Goal: Information Seeking & Learning: Learn about a topic

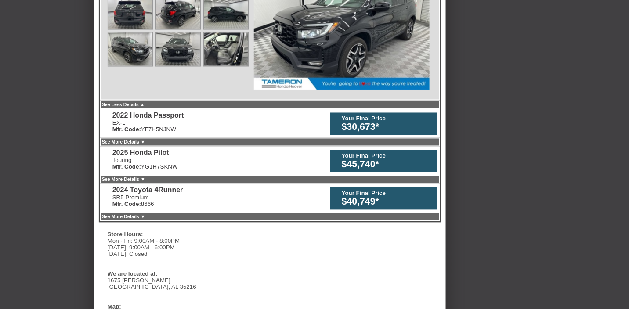
scroll to position [483, 0]
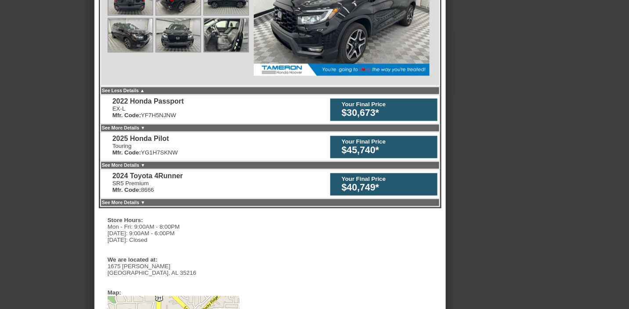
click at [126, 135] on div "2025 Honda Pilot" at bounding box center [144, 139] width 65 height 8
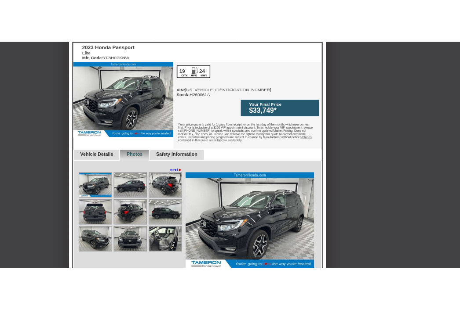
scroll to position [243, 0]
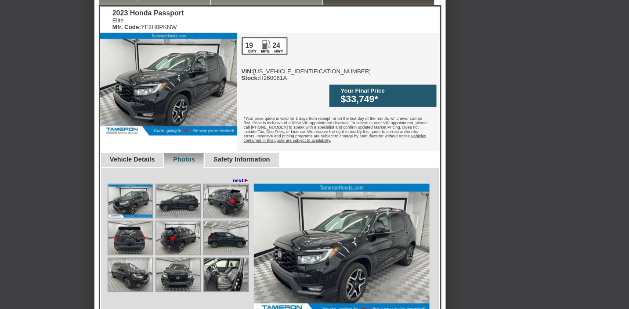
click at [195, 156] on link "Photos" at bounding box center [184, 159] width 22 height 7
click at [233, 177] on link "next ►" at bounding box center [241, 180] width 17 height 7
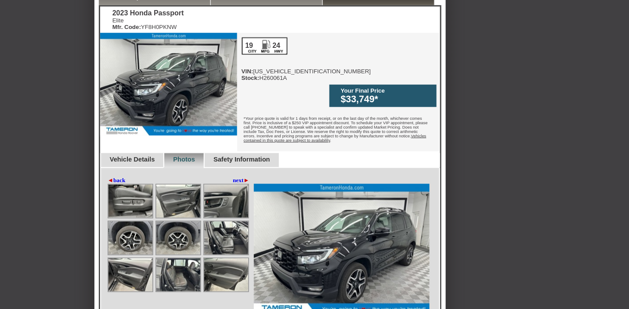
click at [233, 177] on link "next ►" at bounding box center [241, 180] width 17 height 7
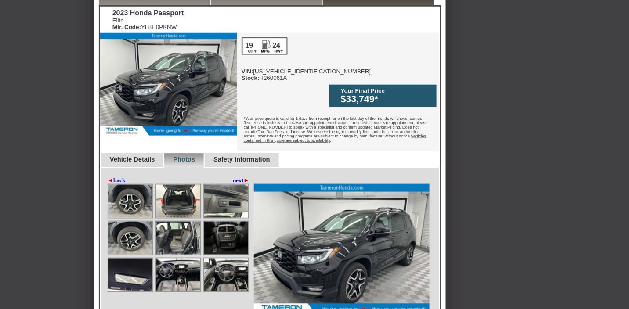
click at [169, 106] on img at bounding box center [168, 84] width 137 height 103
click at [230, 189] on div at bounding box center [226, 201] width 46 height 35
click at [235, 177] on link "next ►" at bounding box center [241, 180] width 17 height 7
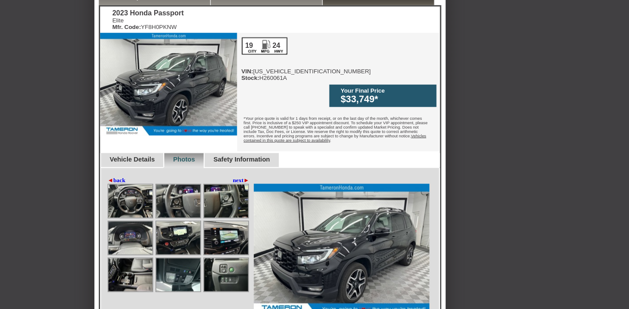
click at [192, 156] on link "Photos" at bounding box center [184, 159] width 22 height 7
click at [235, 177] on link "next ►" at bounding box center [241, 180] width 17 height 7
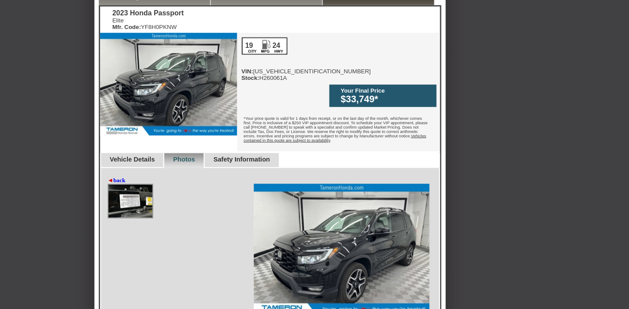
click at [235, 177] on div "◄ back next ►" at bounding box center [180, 180] width 144 height 7
click at [113, 177] on link "◄ back" at bounding box center [117, 180] width 18 height 7
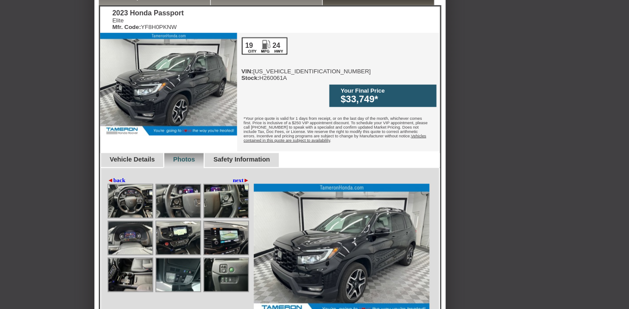
click at [122, 185] on div at bounding box center [131, 201] width 46 height 35
click at [234, 177] on link "next ►" at bounding box center [241, 180] width 17 height 7
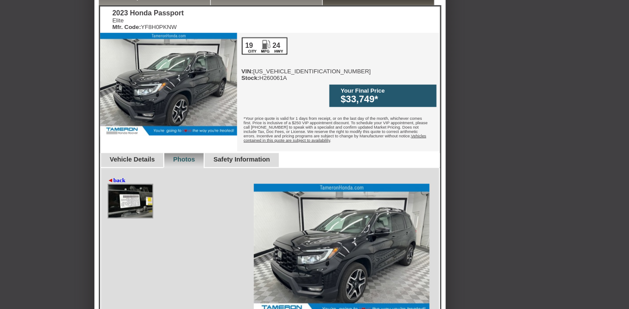
click at [128, 185] on img at bounding box center [131, 201] width 44 height 33
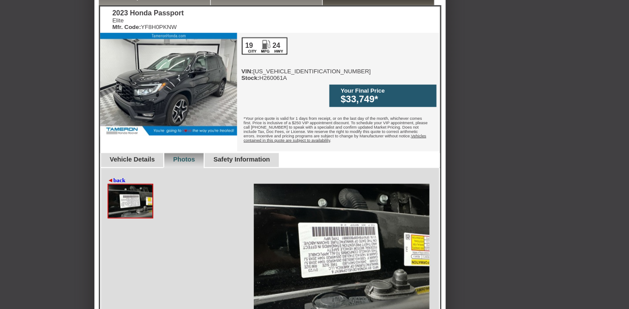
click at [189, 156] on link "Photos" at bounding box center [184, 159] width 22 height 7
click at [117, 177] on link "◄ back" at bounding box center [117, 180] width 18 height 7
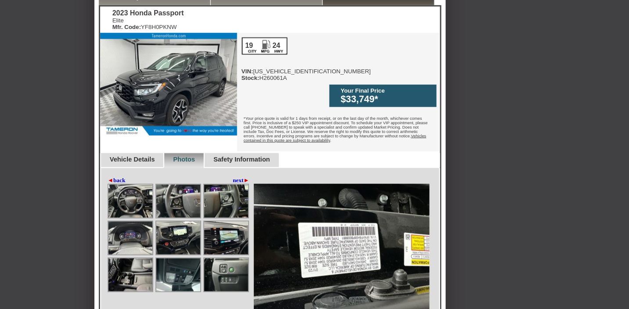
click at [127, 222] on img at bounding box center [131, 238] width 44 height 33
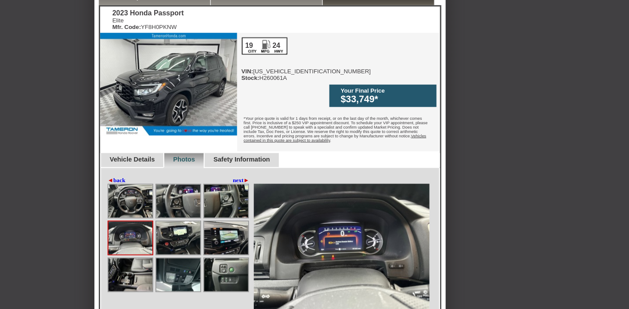
click at [326, 225] on img at bounding box center [342, 250] width 176 height 132
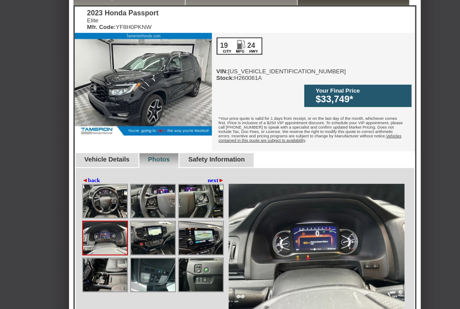
click at [320, 225] on img at bounding box center [316, 250] width 176 height 132
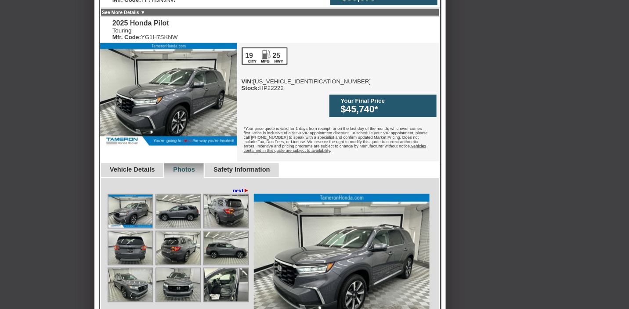
scroll to position [281, 0]
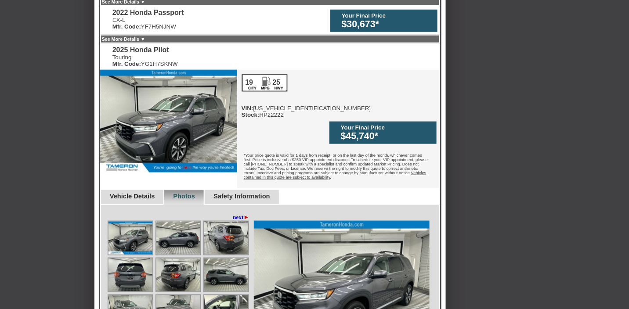
click at [117, 193] on link "Vehicle Details" at bounding box center [132, 196] width 45 height 7
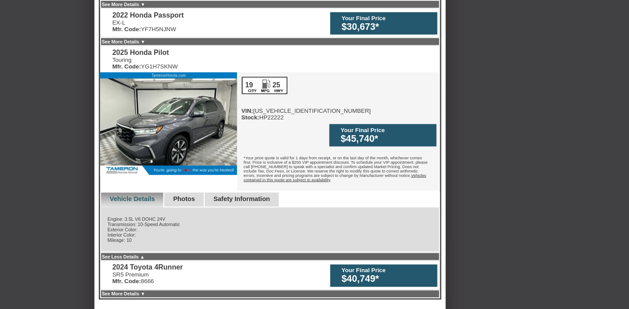
scroll to position [272, 0]
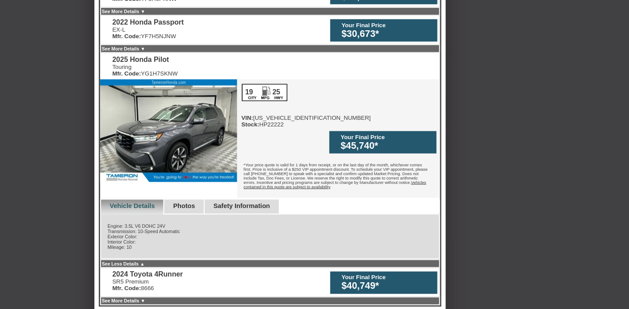
click at [195, 203] on link "Photos" at bounding box center [184, 206] width 22 height 7
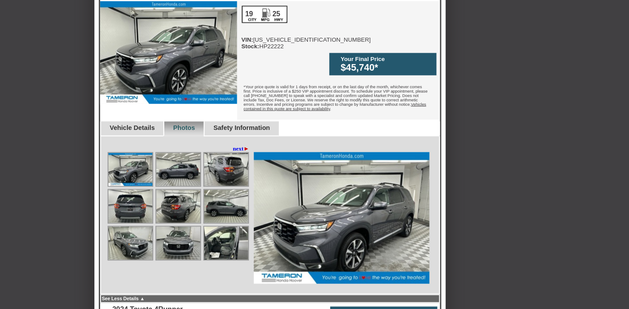
scroll to position [351, 0]
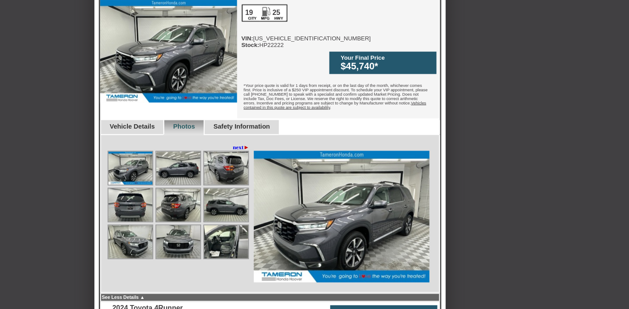
click at [218, 226] on img at bounding box center [226, 242] width 44 height 33
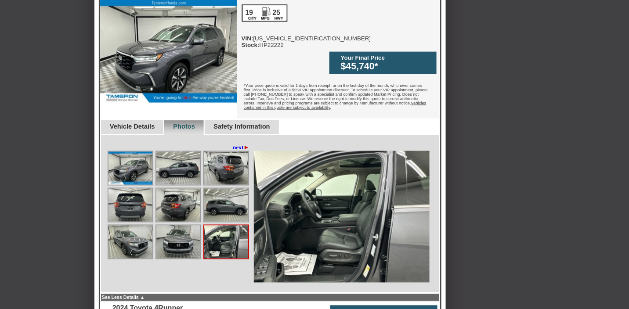
click at [233, 144] on link "next ►" at bounding box center [241, 147] width 17 height 7
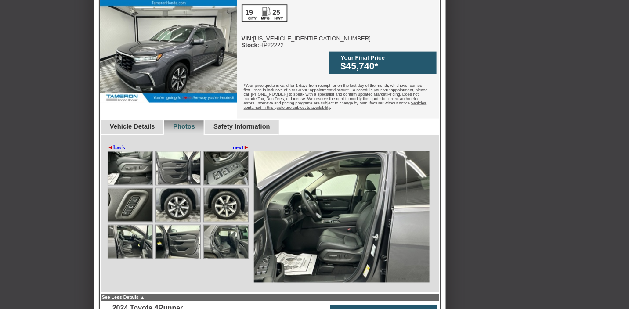
click at [234, 144] on link "next ►" at bounding box center [241, 147] width 17 height 7
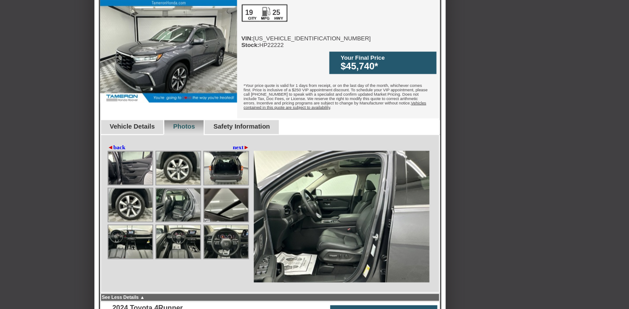
click at [234, 144] on link "next ►" at bounding box center [241, 147] width 17 height 7
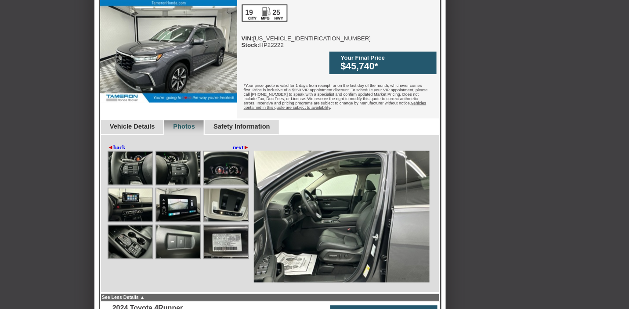
click at [234, 144] on link "next ►" at bounding box center [241, 147] width 17 height 7
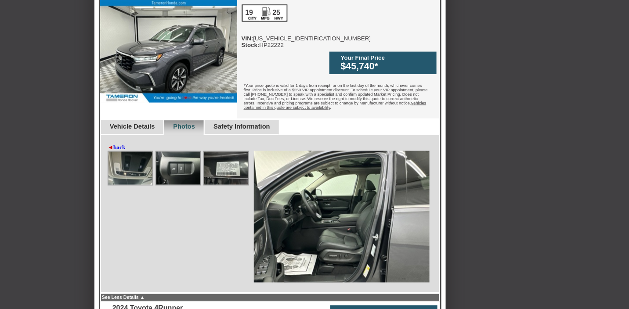
click at [234, 144] on div "◄ back next ►" at bounding box center [180, 147] width 144 height 7
